Goal: Communication & Community: Answer question/provide support

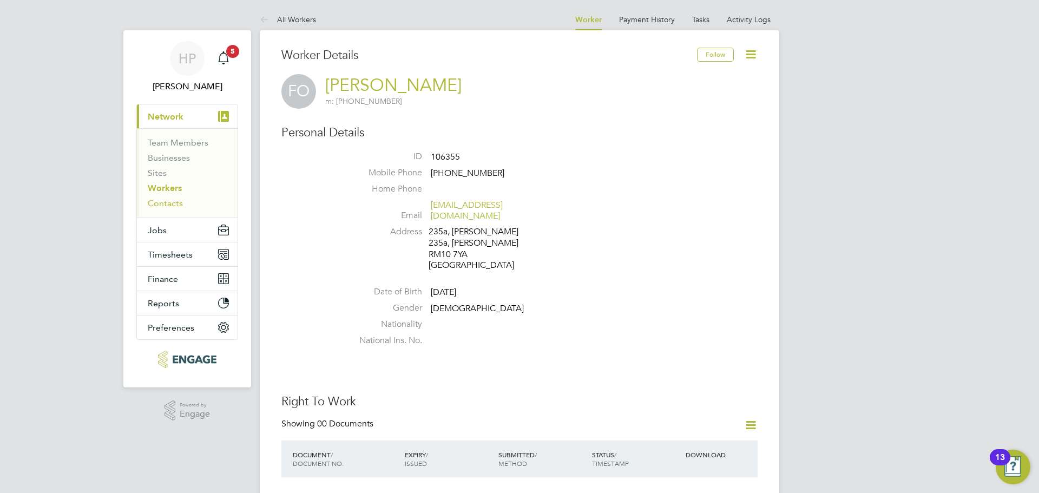
click at [167, 202] on link "Contacts" at bounding box center [165, 203] width 35 height 10
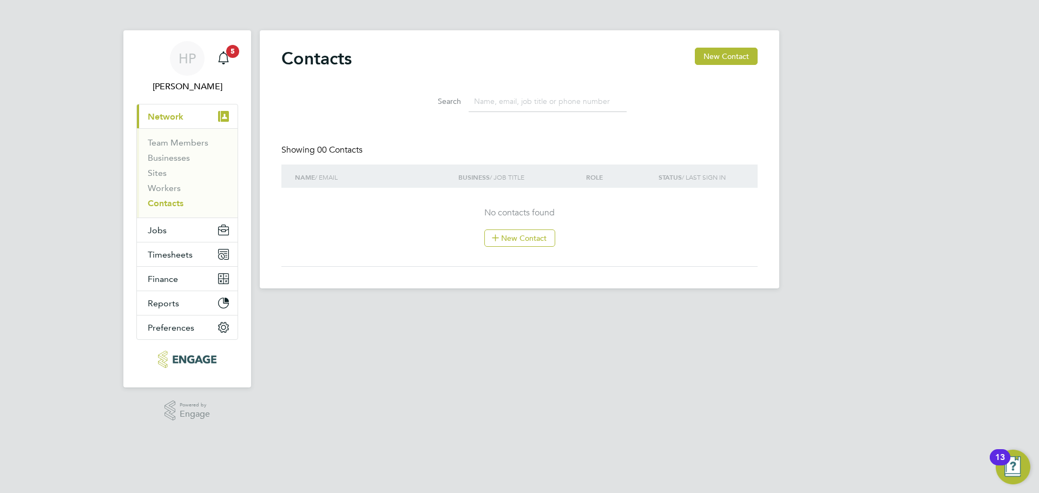
click at [176, 180] on li "Sites" at bounding box center [188, 175] width 81 height 15
click at [170, 186] on link "Workers" at bounding box center [164, 188] width 33 height 10
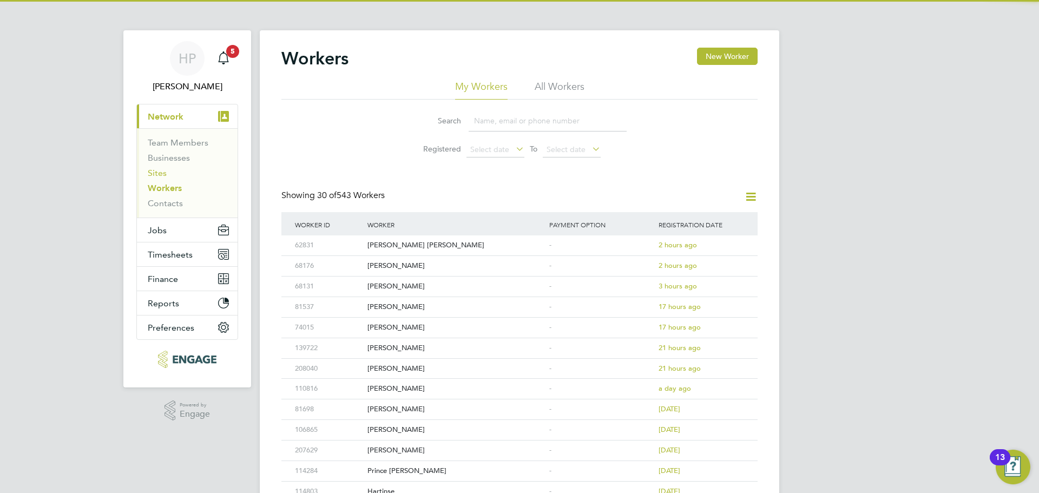
click at [156, 173] on link "Sites" at bounding box center [157, 173] width 19 height 10
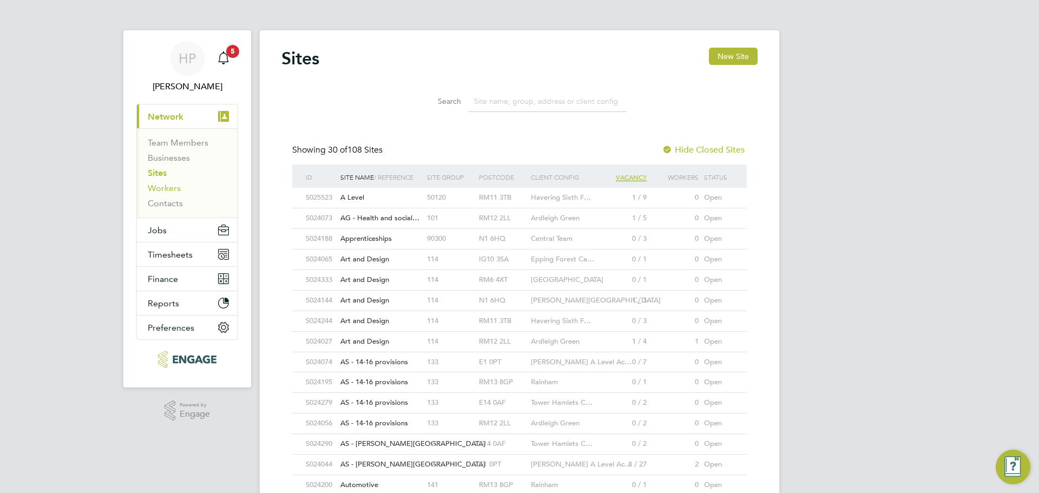
click at [158, 189] on link "Workers" at bounding box center [164, 188] width 33 height 10
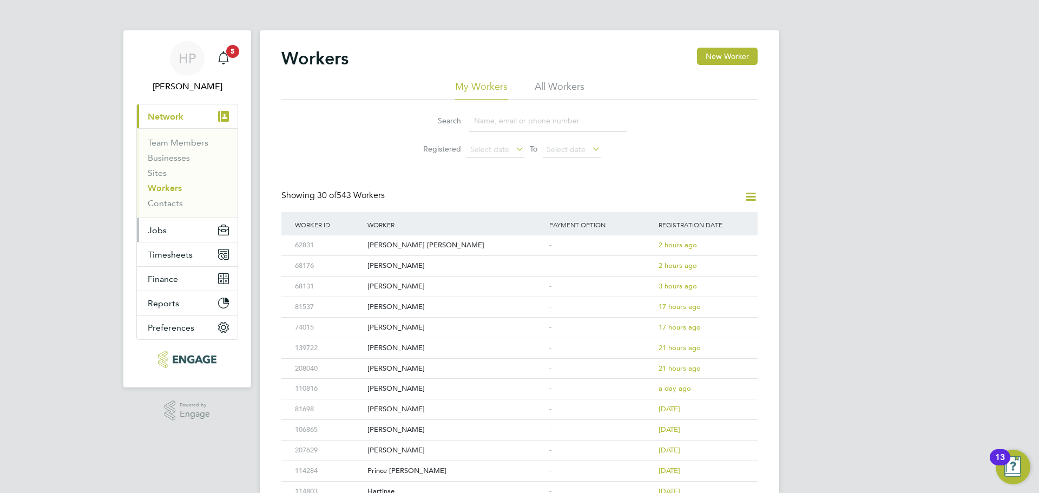
click at [169, 224] on button "Jobs" at bounding box center [187, 230] width 101 height 24
click at [209, 233] on button "Jobs" at bounding box center [187, 230] width 101 height 24
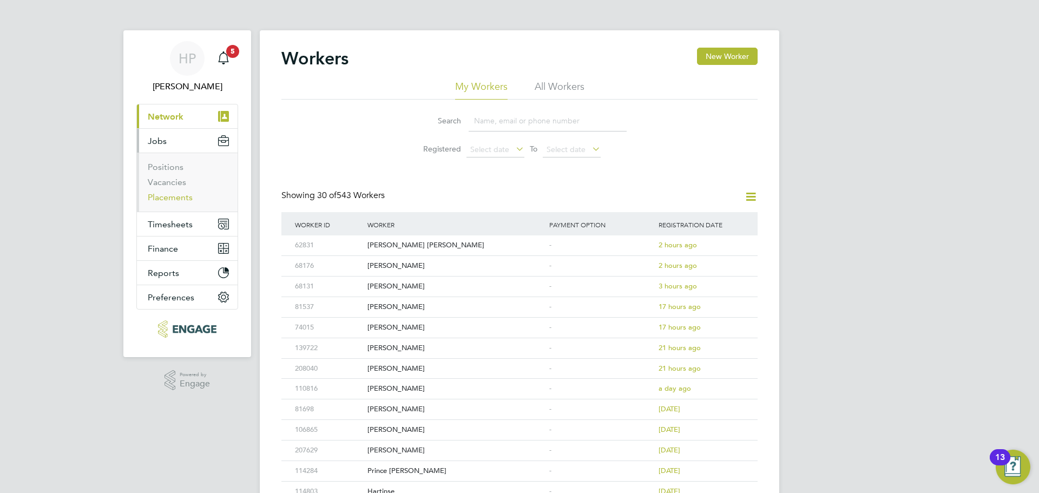
click at [179, 201] on link "Placements" at bounding box center [170, 197] width 45 height 10
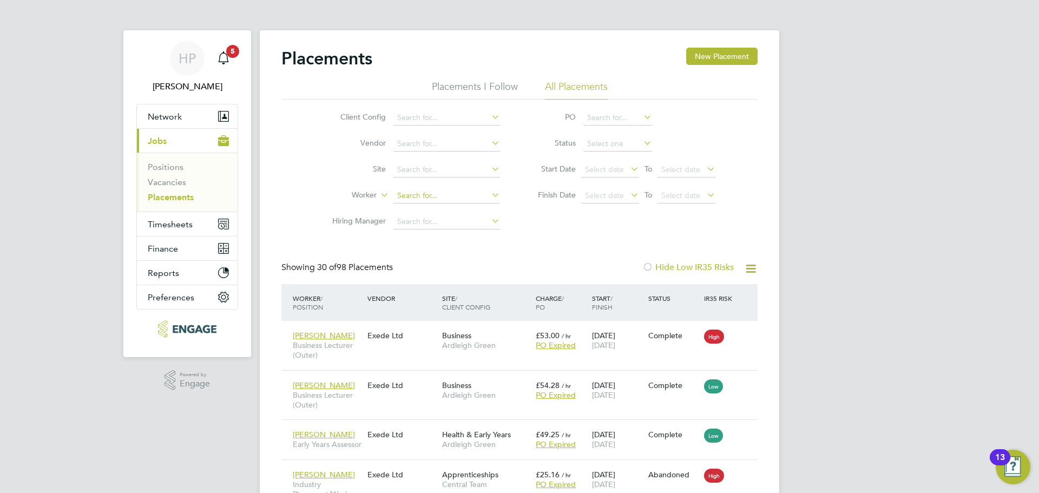
click at [442, 195] on input at bounding box center [446, 195] width 107 height 15
type input "[PERSON_NAME]"
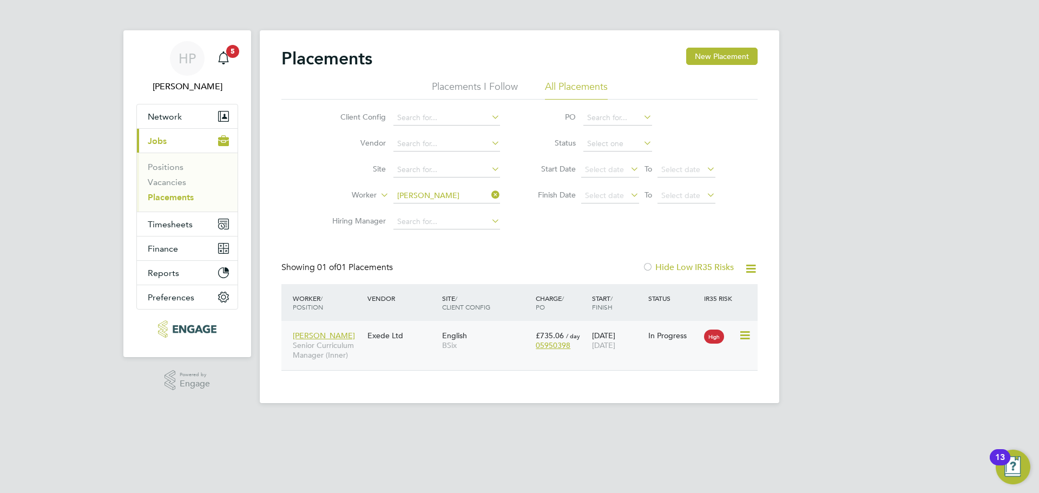
click at [379, 349] on div "[PERSON_NAME] Senior Curriculum Manager (Inner) Exede Ltd English BSix £735.06 …" at bounding box center [519, 345] width 476 height 49
click at [323, 340] on div "[PERSON_NAME] Senior Curriculum Manager (Inner)" at bounding box center [327, 345] width 75 height 41
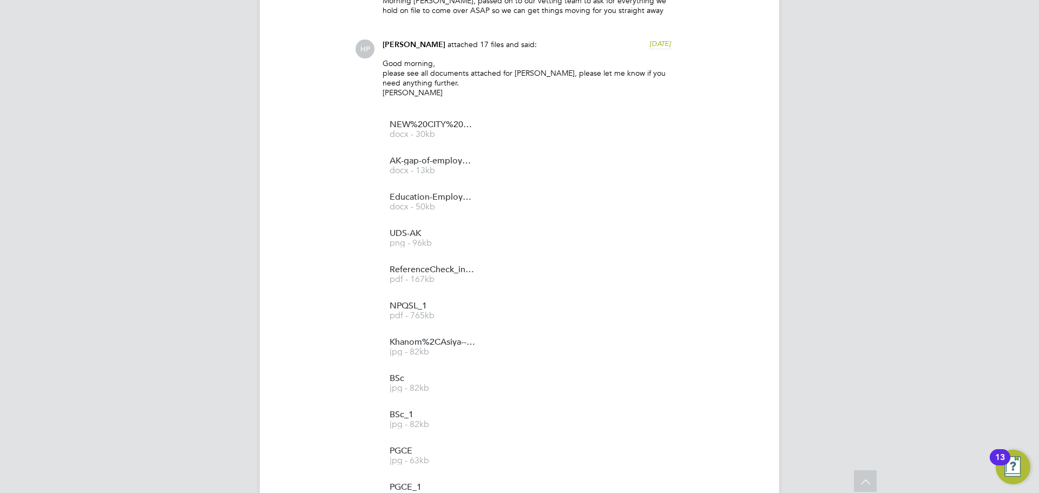
scroll to position [757, 0]
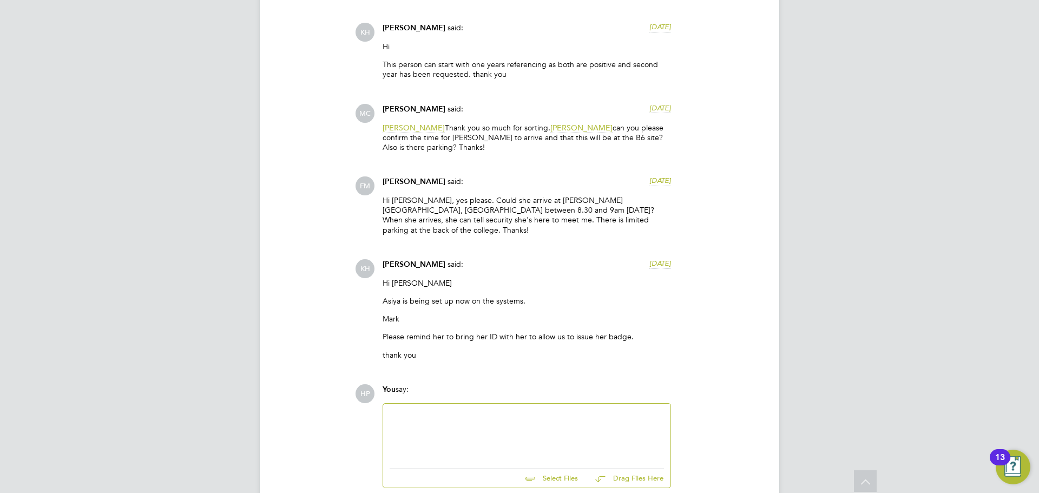
click at [443, 411] on div at bounding box center [526, 433] width 274 height 47
click at [564, 471] on input "file" at bounding box center [582, 476] width 162 height 15
type input "C:\fakepath\[PERSON_NAME].pdf"
click at [487, 424] on div at bounding box center [526, 433] width 274 height 47
click at [440, 420] on div "here is an addiitional reference for asiya not the one we are waiting on though." at bounding box center [526, 425] width 274 height 10
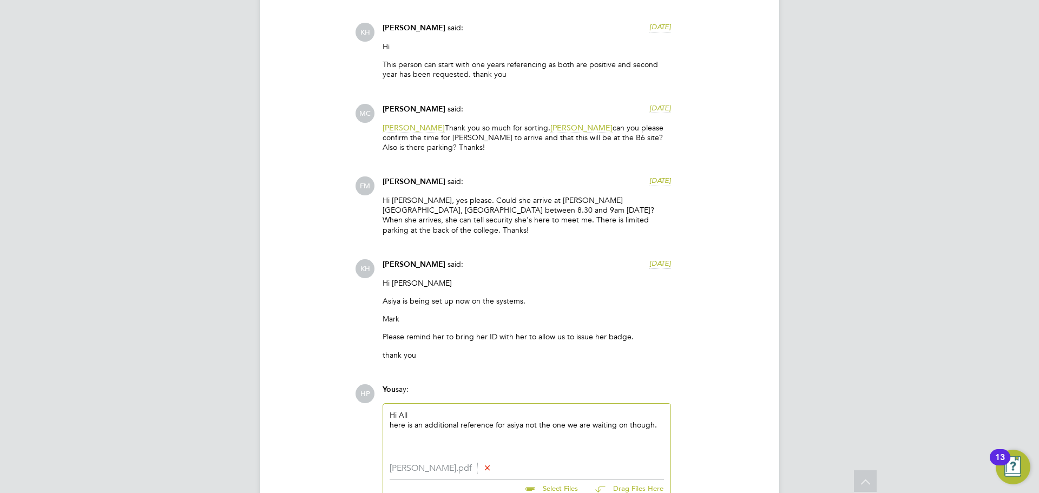
drag, startPoint x: 501, startPoint y: 411, endPoint x: 511, endPoint y: 414, distance: 9.8
drag, startPoint x: 511, startPoint y: 414, endPoint x: 525, endPoint y: 418, distance: 15.0
click at [497, 422] on div "Hi All here is an additional reference for asiya not the one we are waiting on …" at bounding box center [526, 433] width 274 height 47
click at [505, 420] on div "here is an additional reference for asiya not the one we are waiting on though." at bounding box center [526, 425] width 274 height 10
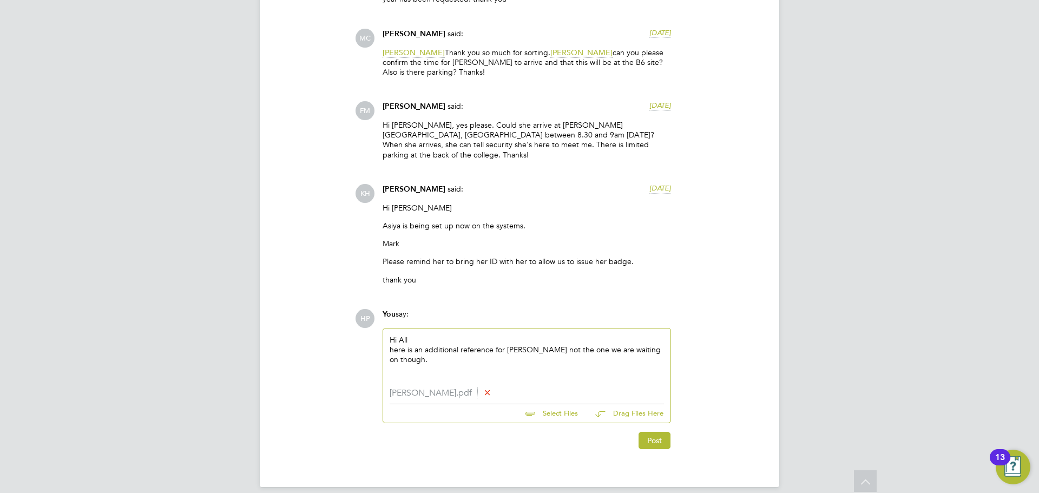
scroll to position [1969, 0]
click at [666, 431] on button "Post" at bounding box center [654, 439] width 32 height 17
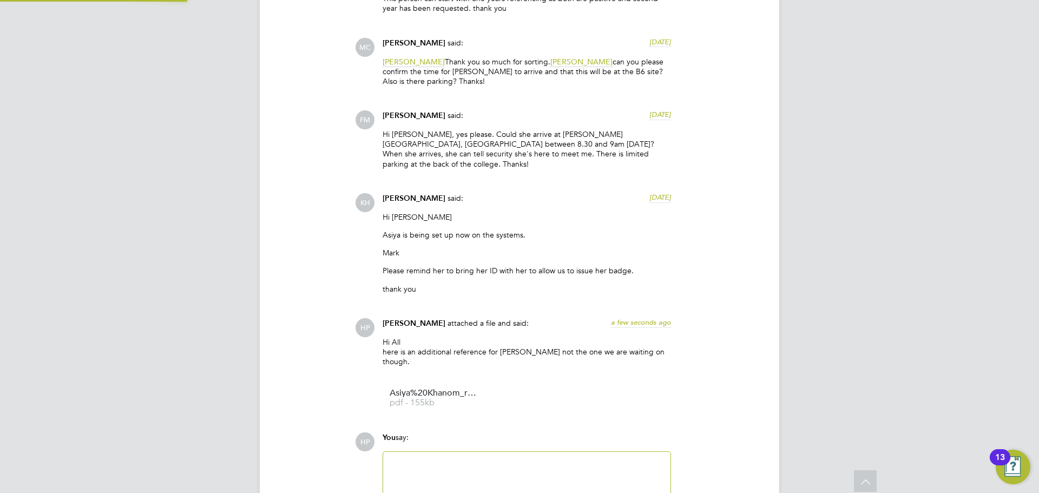
scroll to position [2064, 0]
